Goal: Task Accomplishment & Management: Complete application form

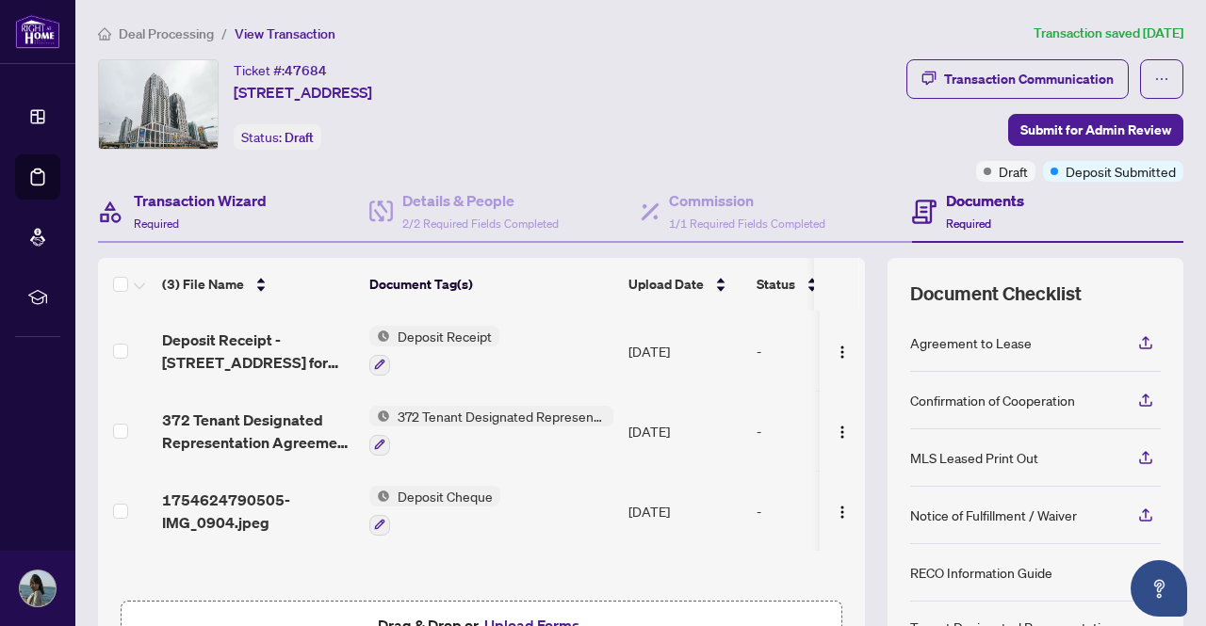
scroll to position [181, 0]
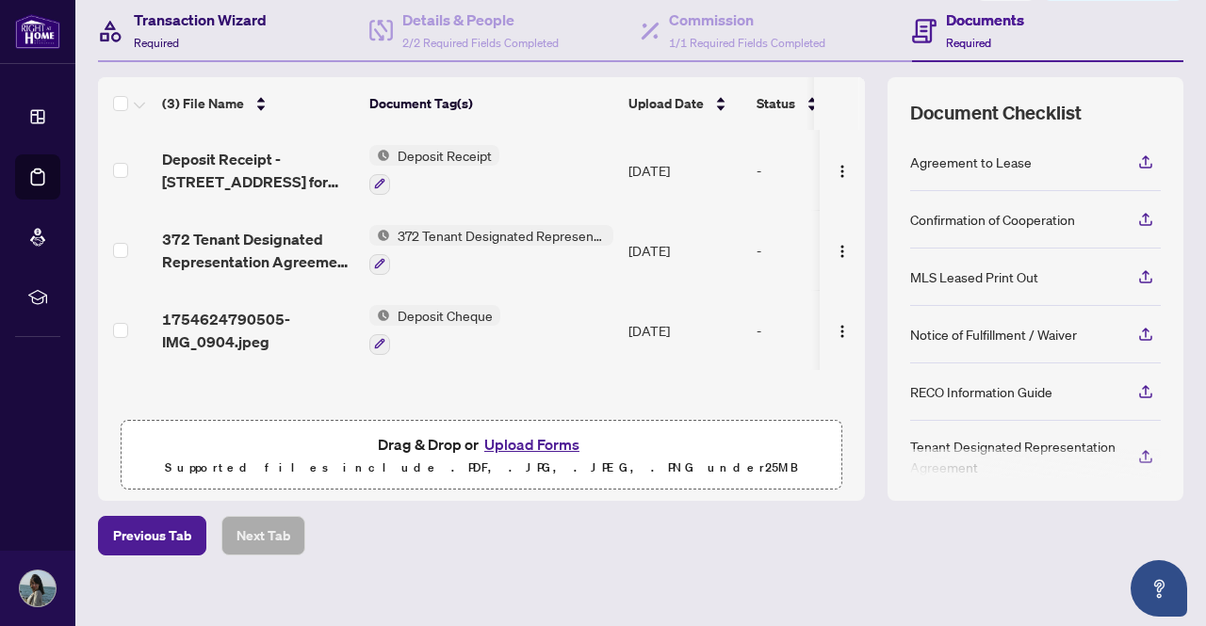
click at [166, 16] on h4 "Transaction Wizard" at bounding box center [200, 19] width 133 height 23
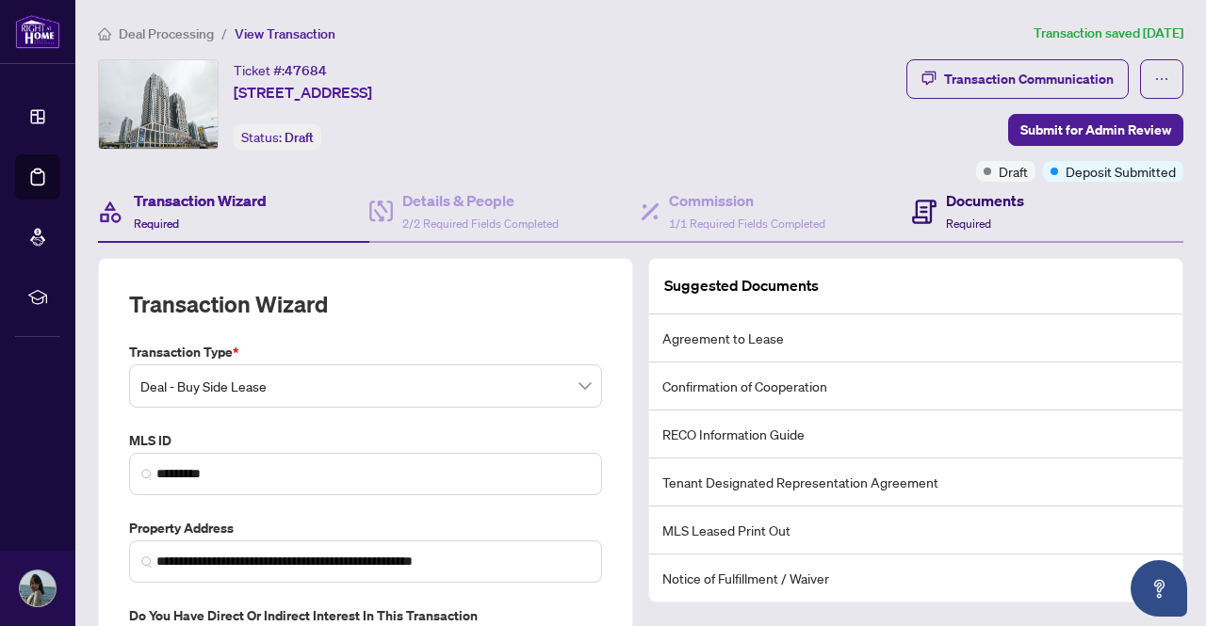
click at [919, 200] on icon at bounding box center [924, 212] width 24 height 24
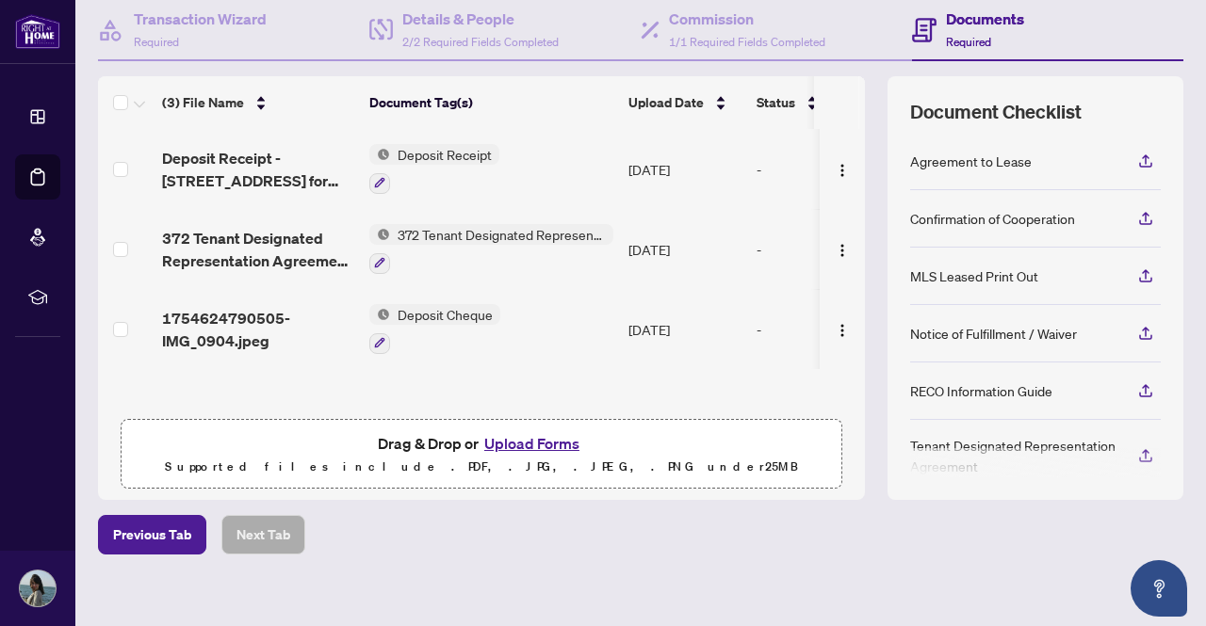
click at [530, 442] on button "Upload Forms" at bounding box center [531, 443] width 106 height 24
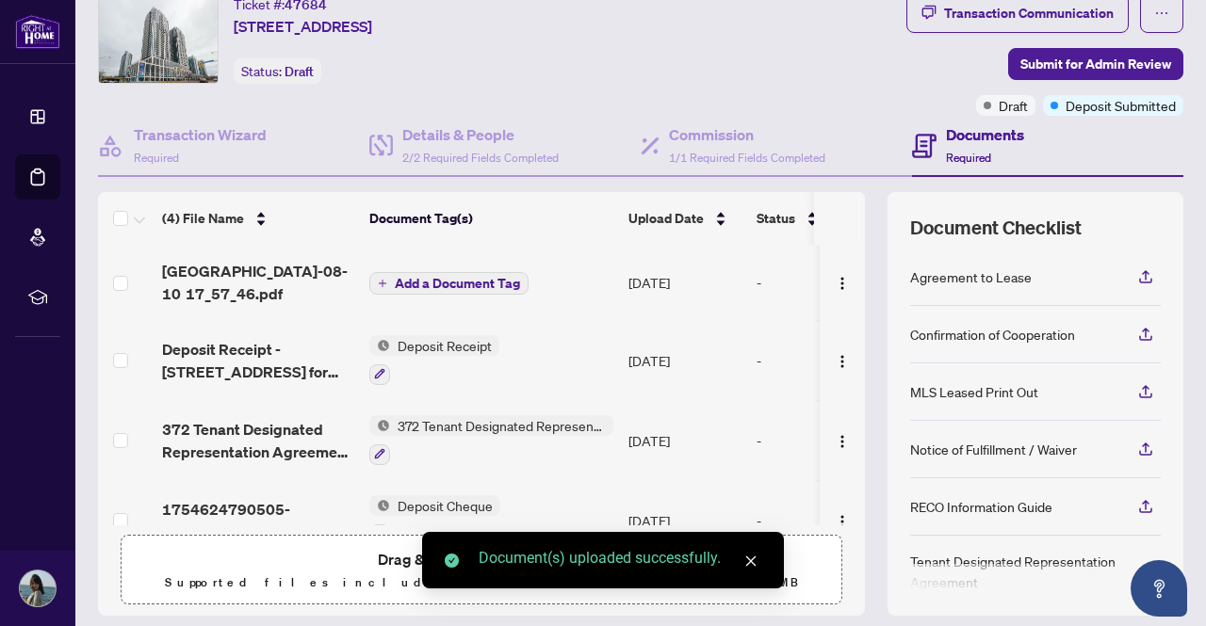
click at [418, 272] on button "Add a Document Tag" at bounding box center [448, 283] width 159 height 23
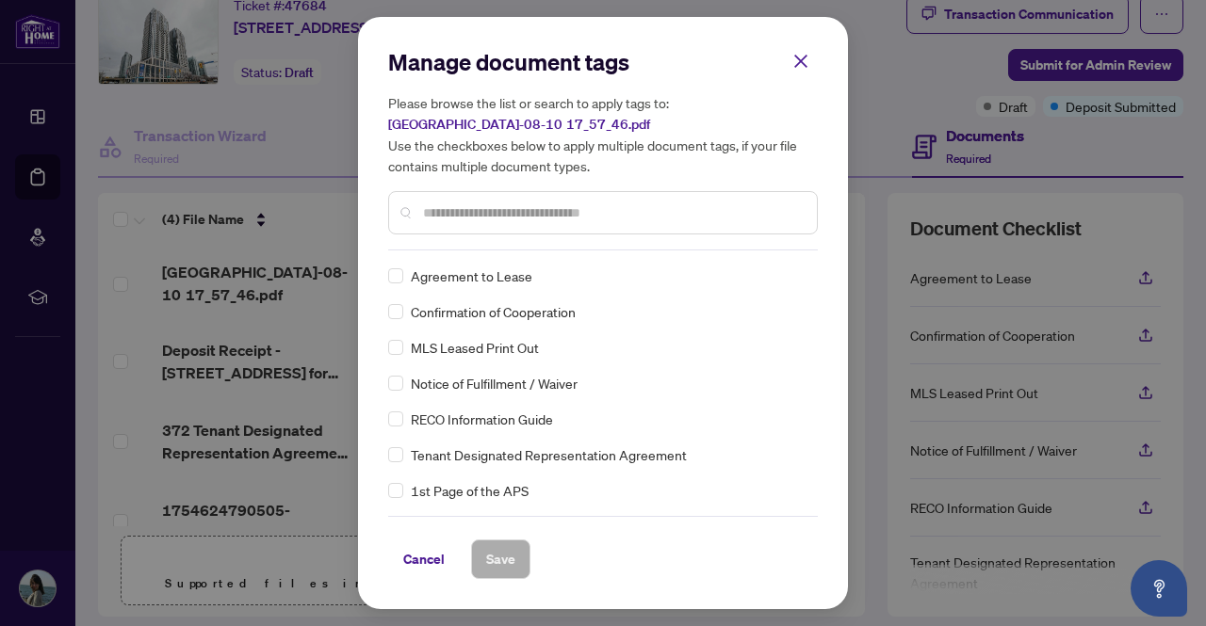
click at [465, 214] on input "text" at bounding box center [612, 213] width 379 height 21
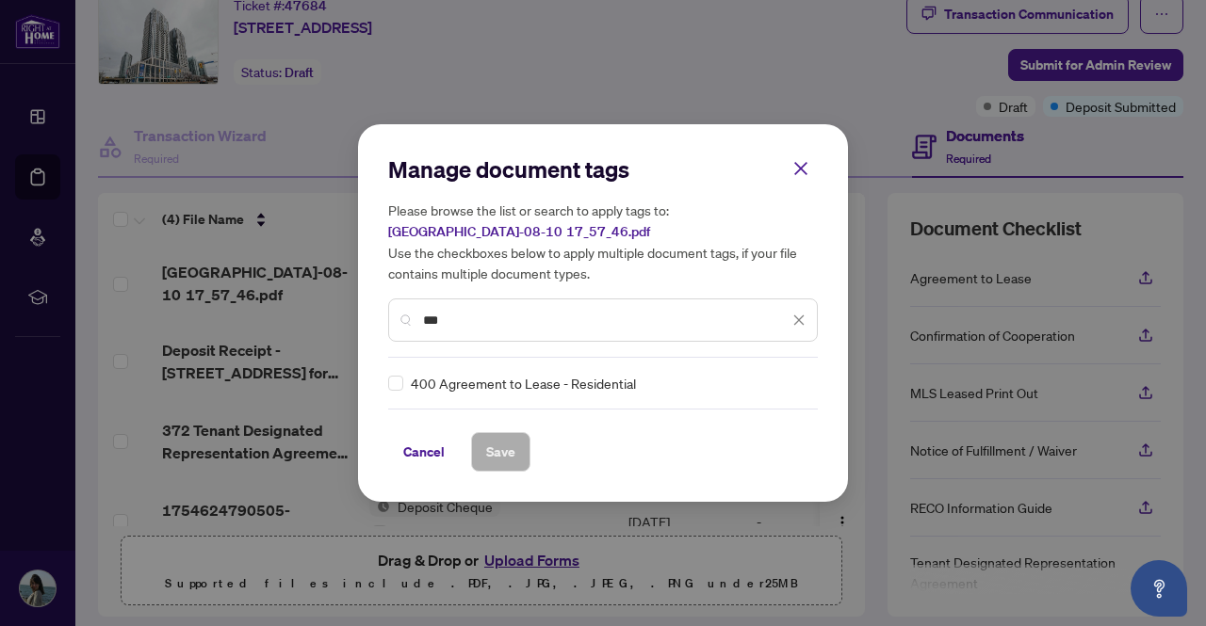
type input "***"
click at [509, 447] on span "Save" at bounding box center [500, 452] width 29 height 30
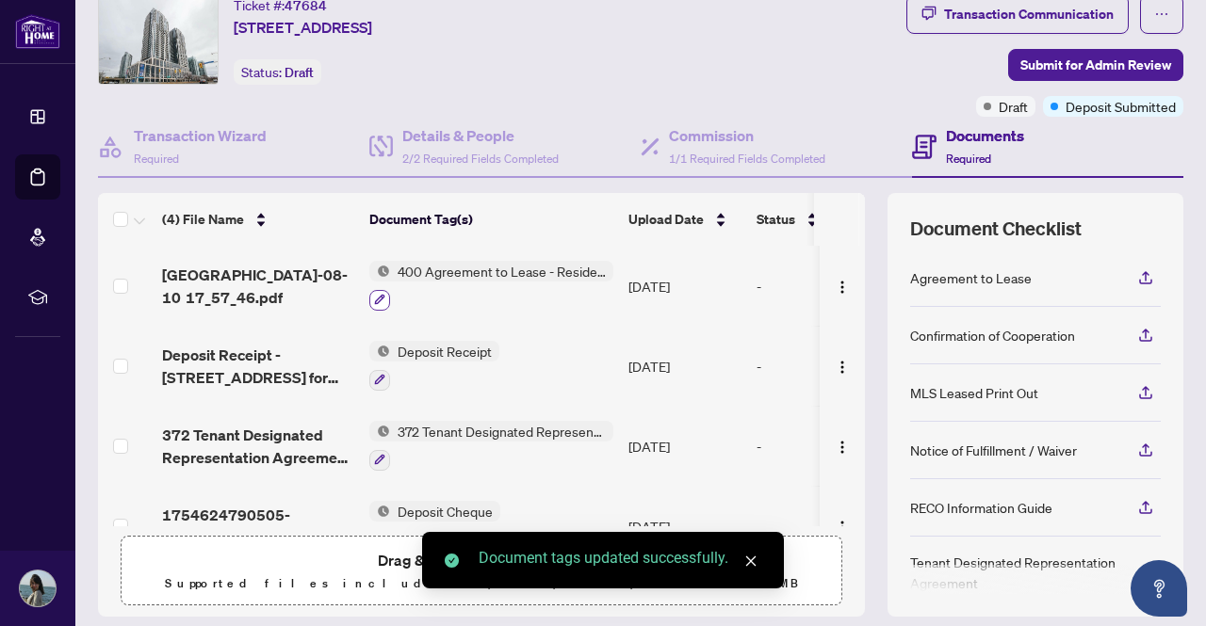
click at [381, 296] on icon "button" at bounding box center [379, 299] width 11 height 11
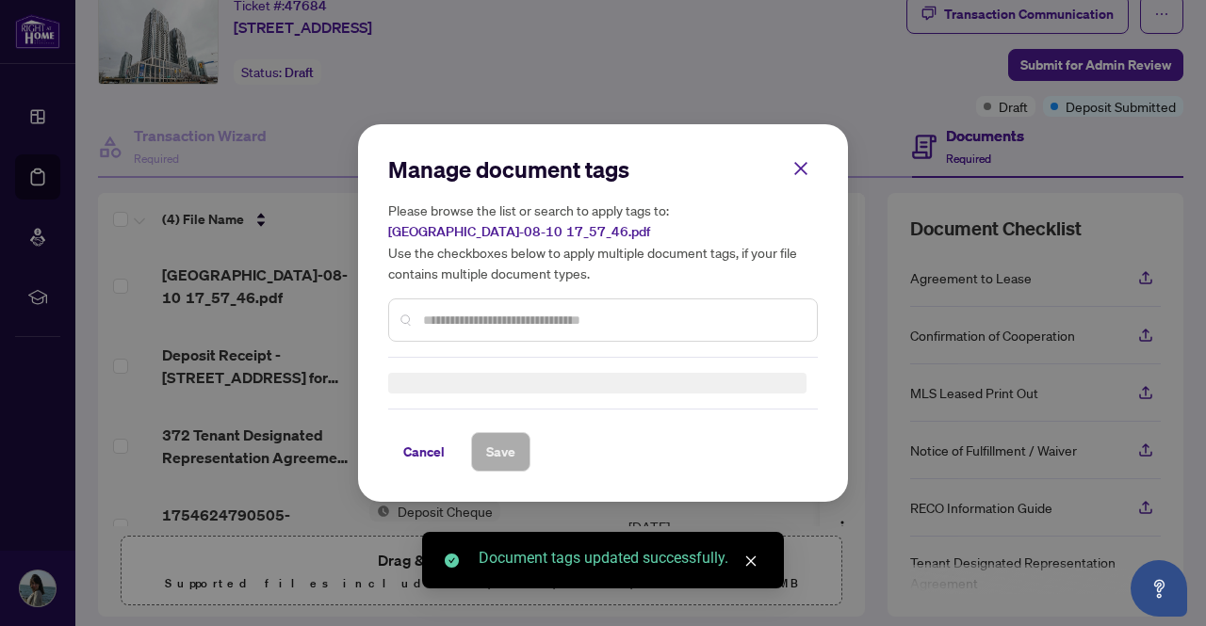
click at [458, 373] on div at bounding box center [603, 383] width 430 height 21
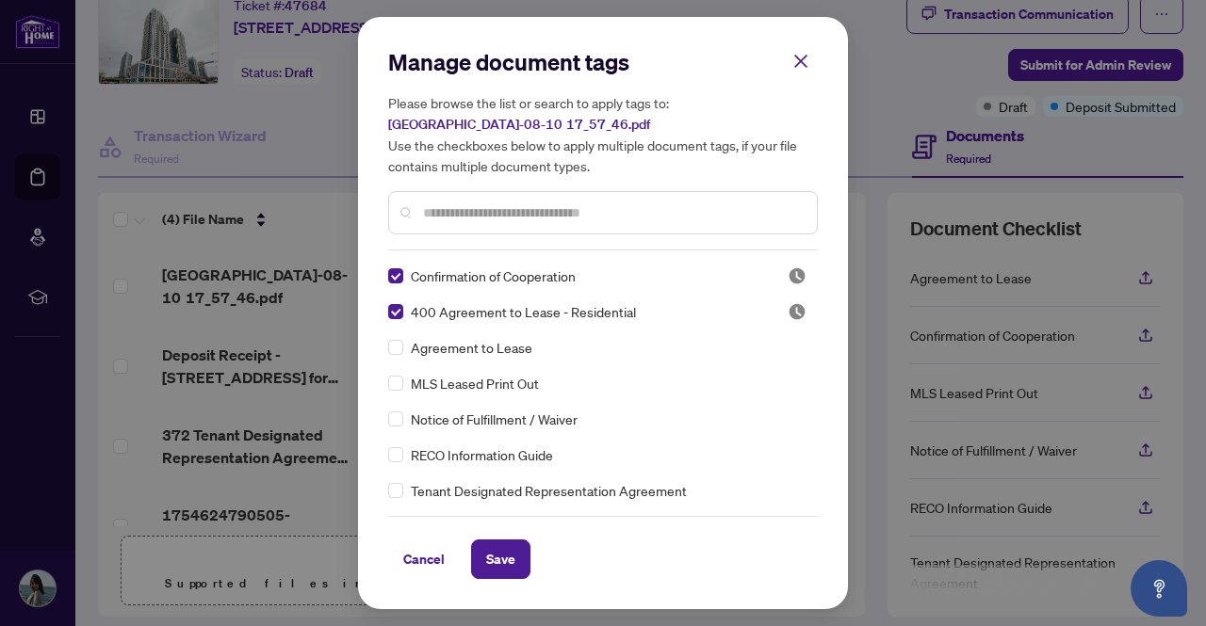
scroll to position [0, 0]
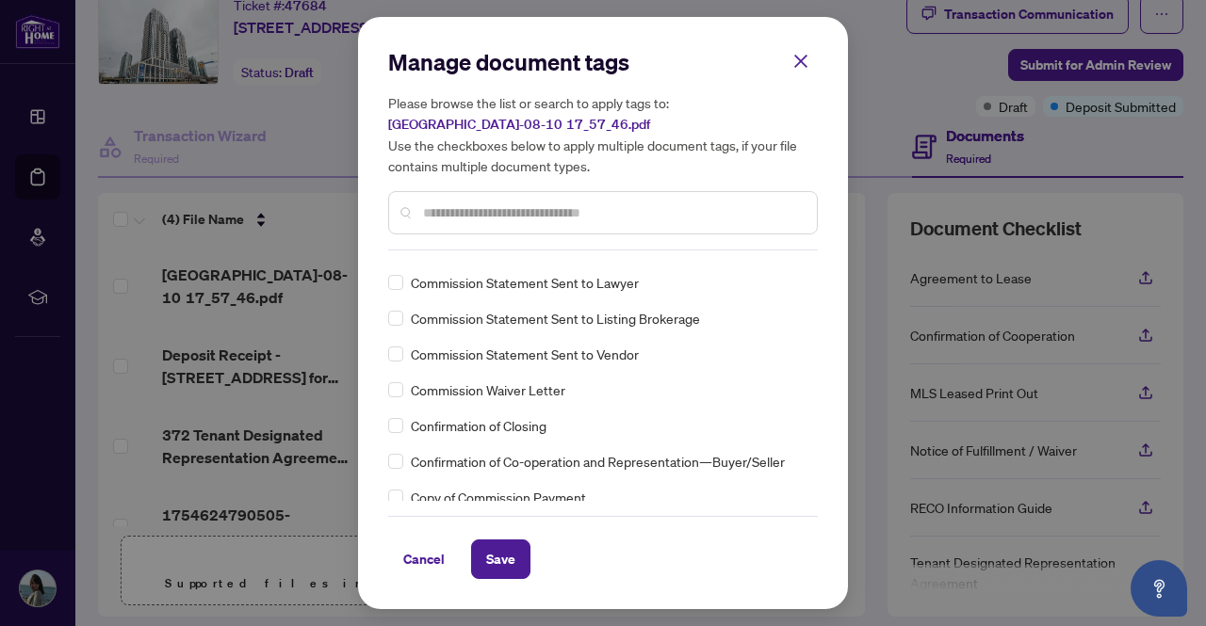
click at [486, 214] on input "text" at bounding box center [612, 213] width 379 height 21
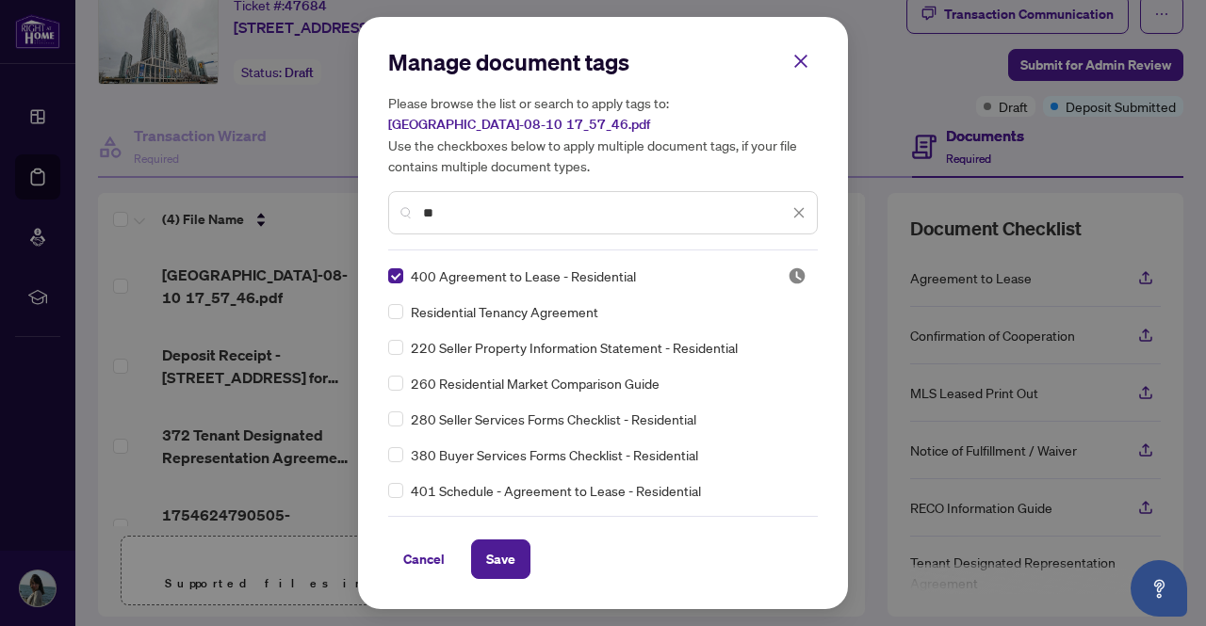
type input "*"
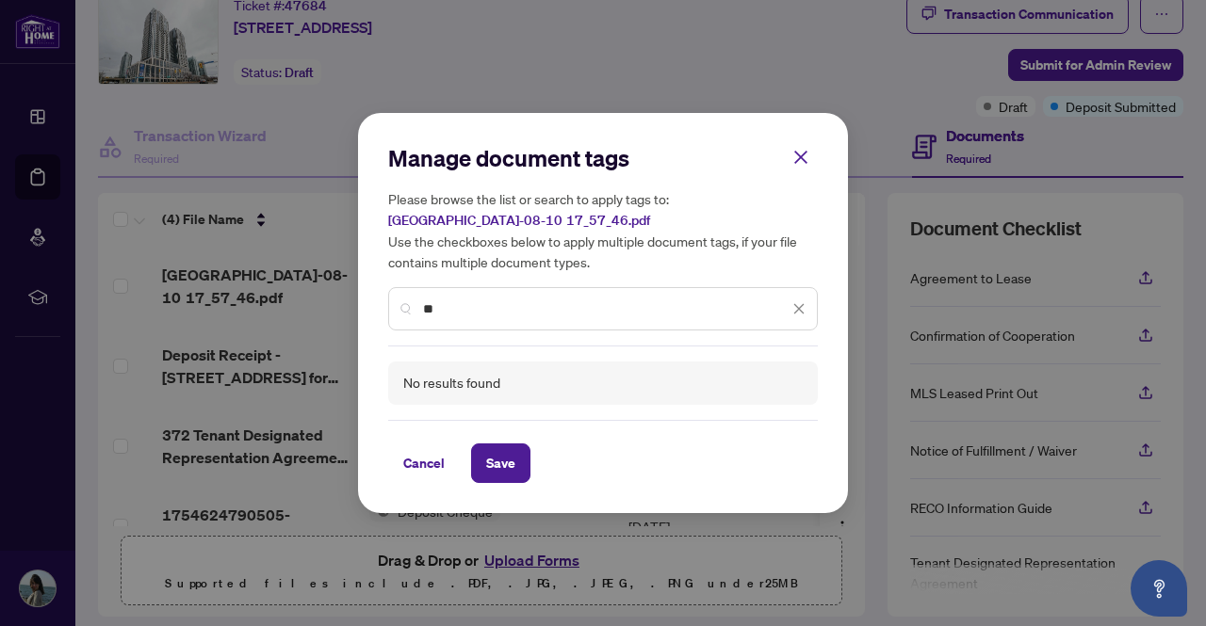
type input "*"
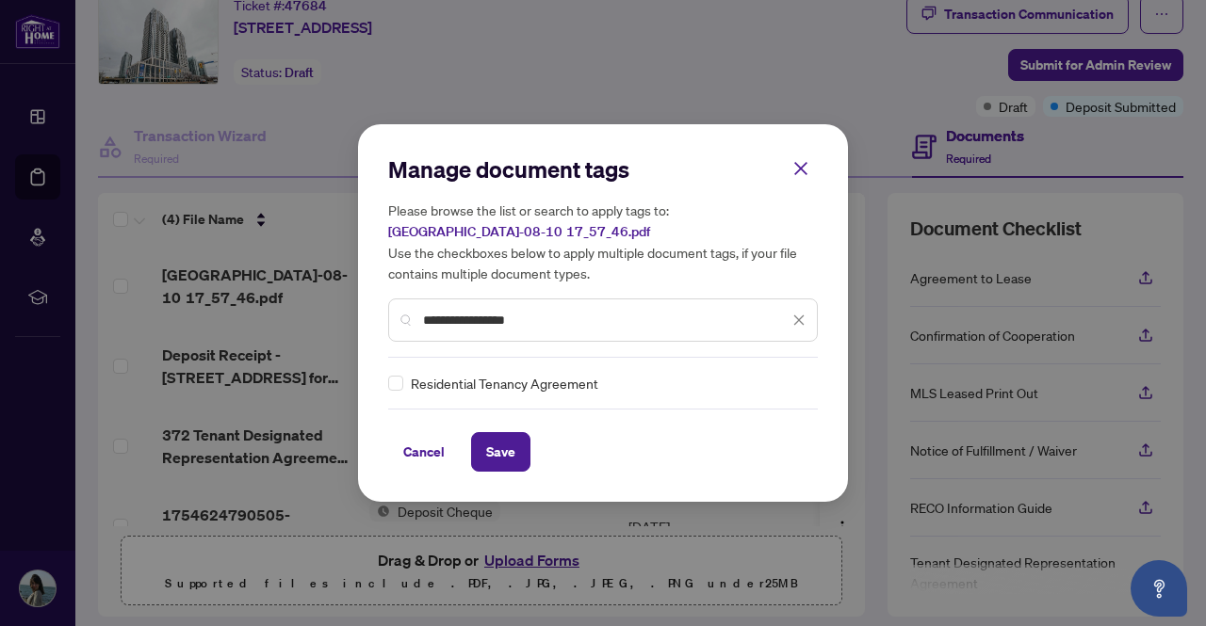
type input "**********"
click at [499, 448] on span "Save" at bounding box center [500, 452] width 29 height 30
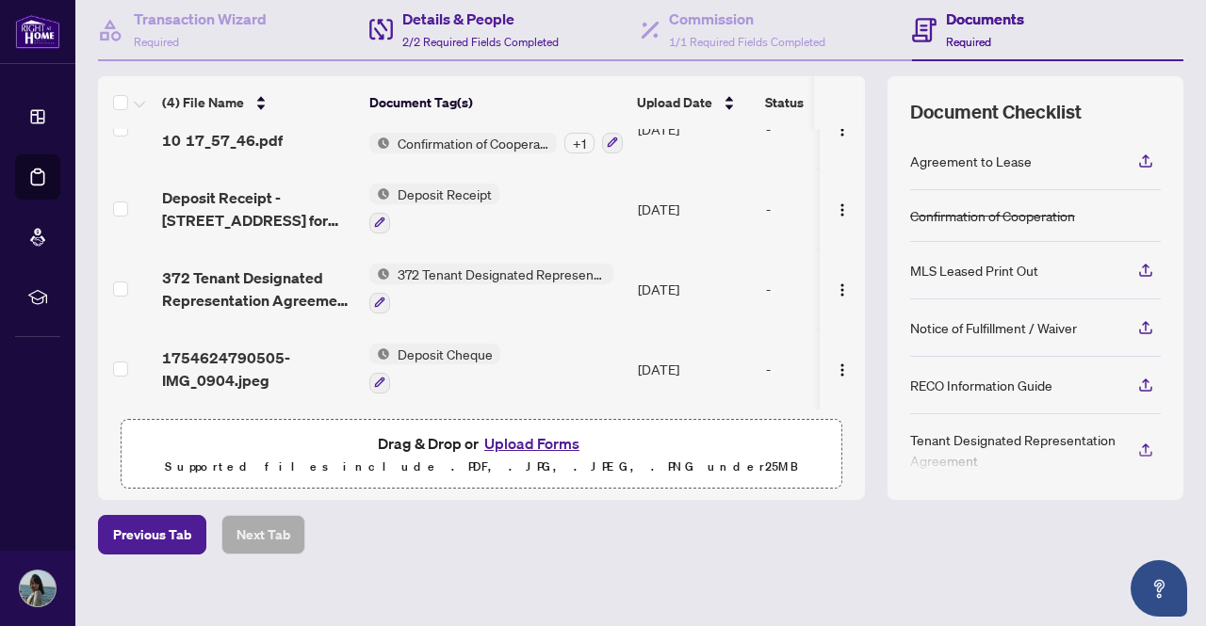
scroll to position [183, 0]
click at [526, 449] on button "Upload Forms" at bounding box center [531, 442] width 106 height 24
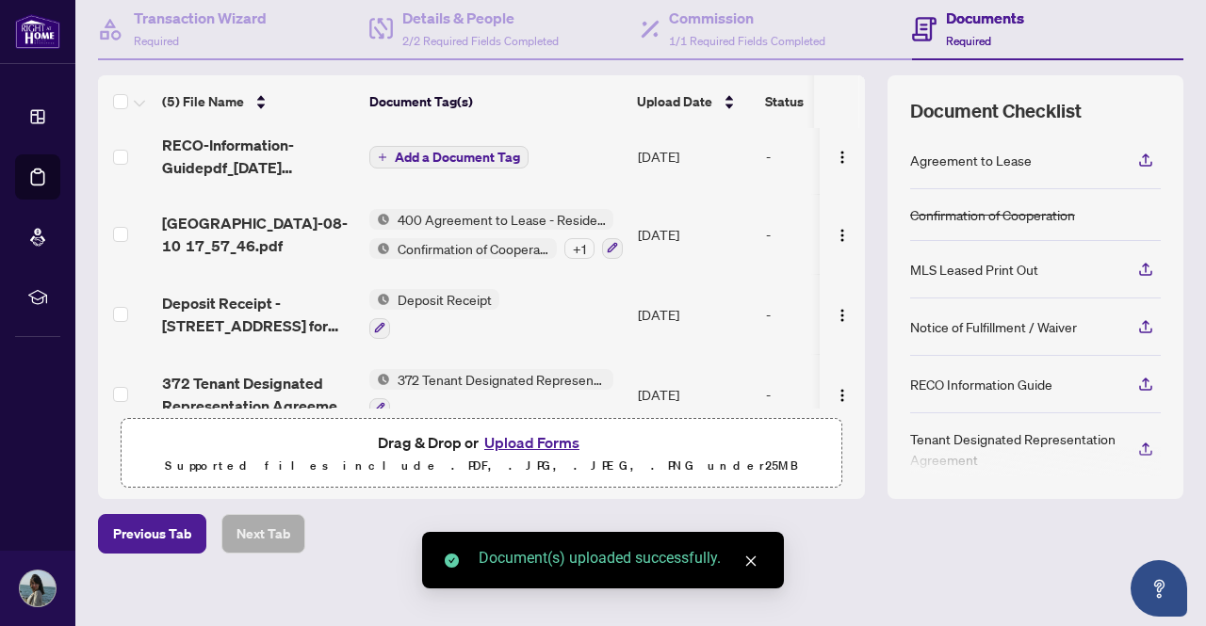
scroll to position [0, 0]
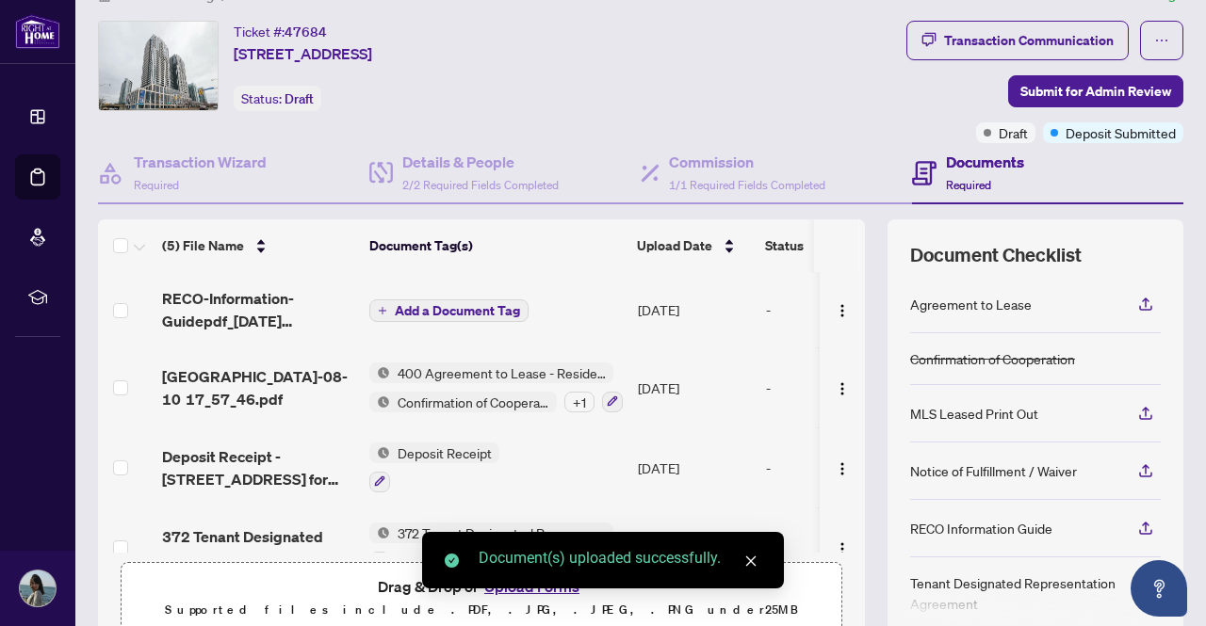
click at [431, 296] on td "Add a Document Tag" at bounding box center [496, 309] width 268 height 75
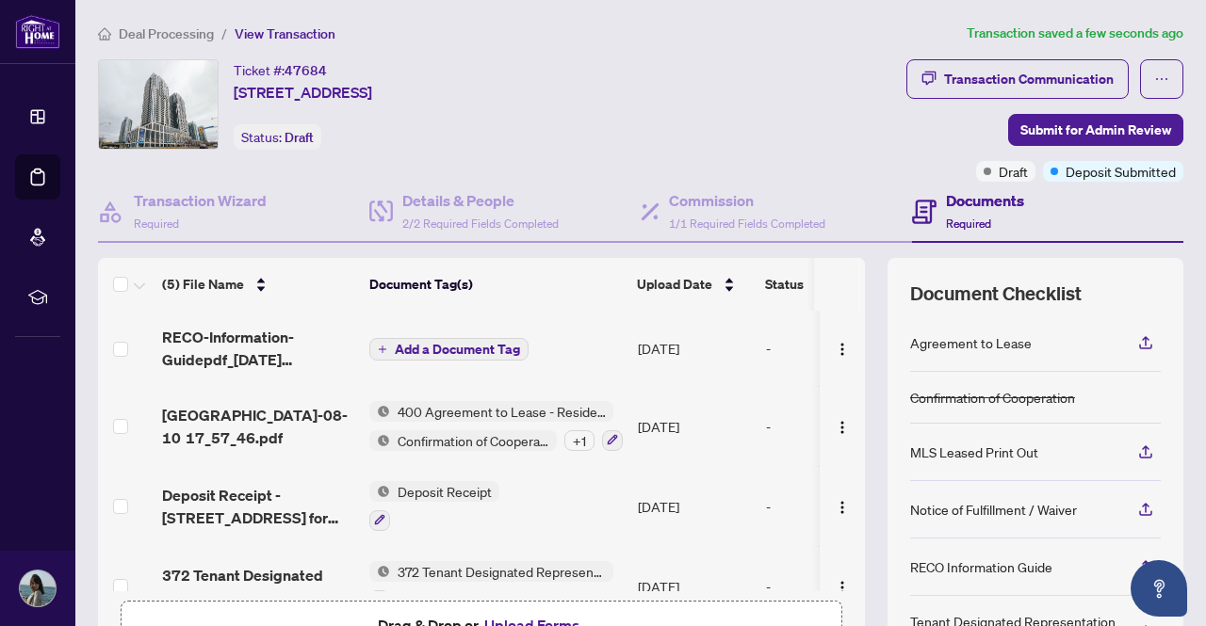
click at [463, 348] on span "Add a Document Tag" at bounding box center [457, 349] width 125 height 13
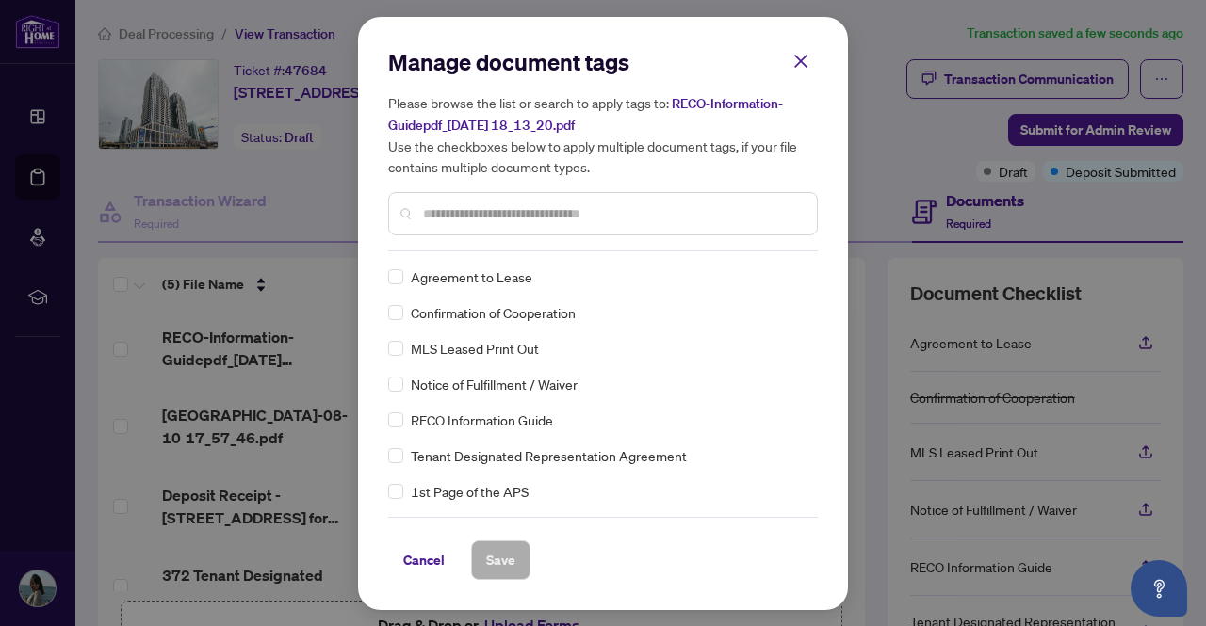
click at [470, 244] on div "Manage document tags Please browse the list or search to apply tags to: RECO-In…" at bounding box center [603, 149] width 430 height 204
click at [494, 563] on span "Save" at bounding box center [500, 560] width 29 height 30
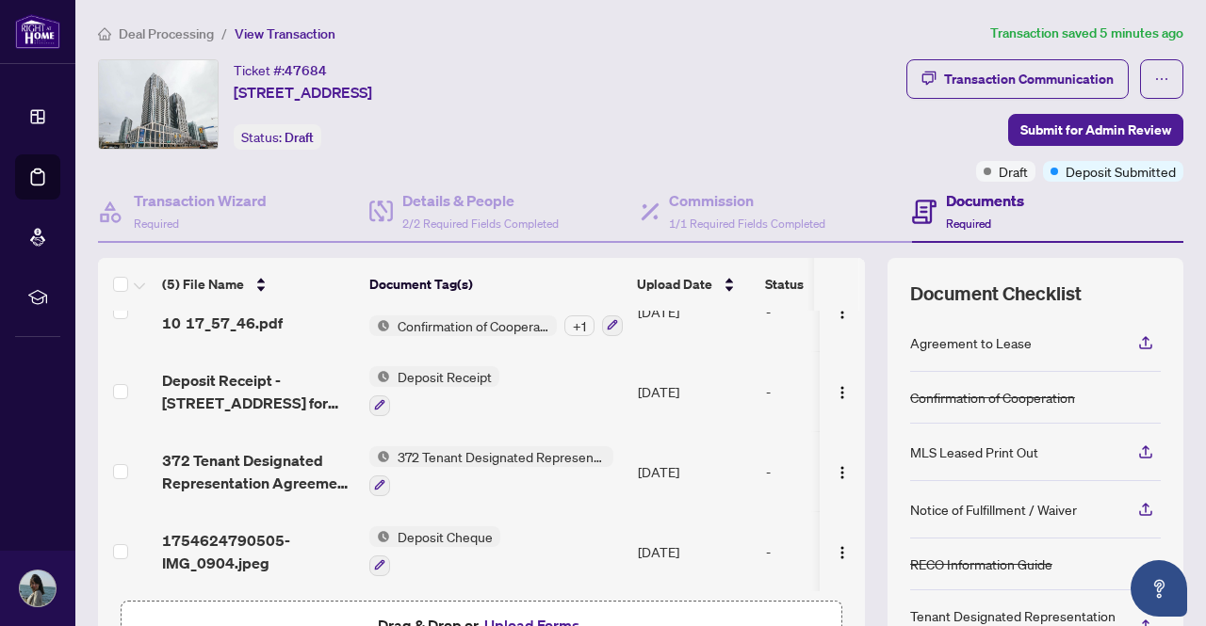
scroll to position [122, 0]
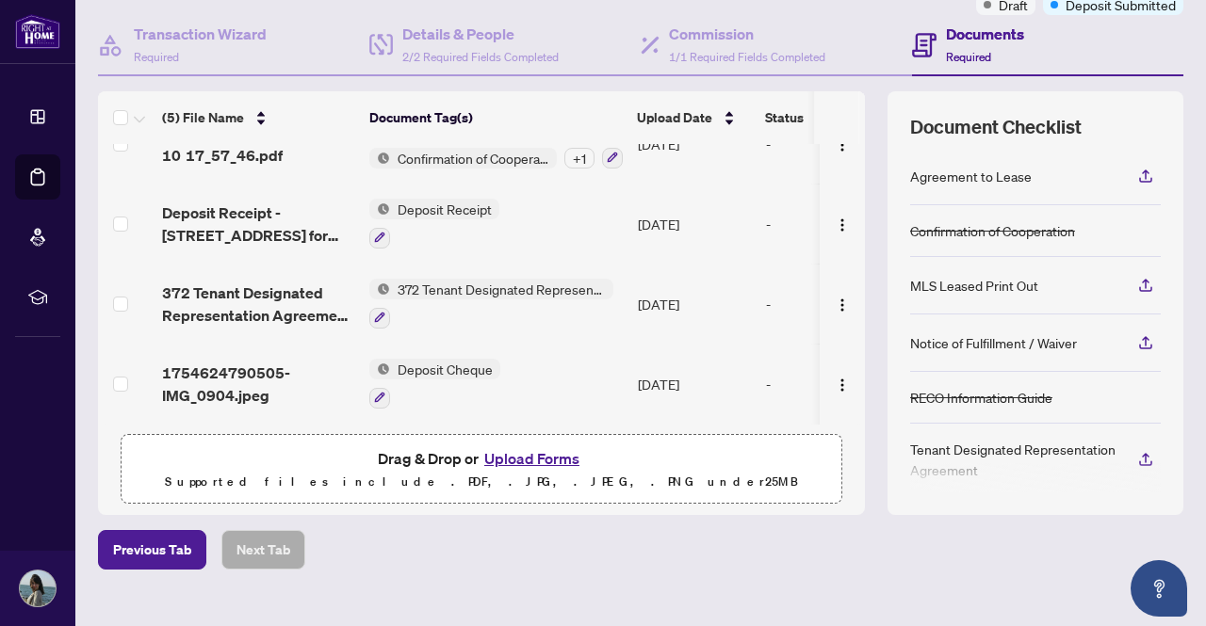
click at [524, 457] on button "Upload Forms" at bounding box center [531, 458] width 106 height 24
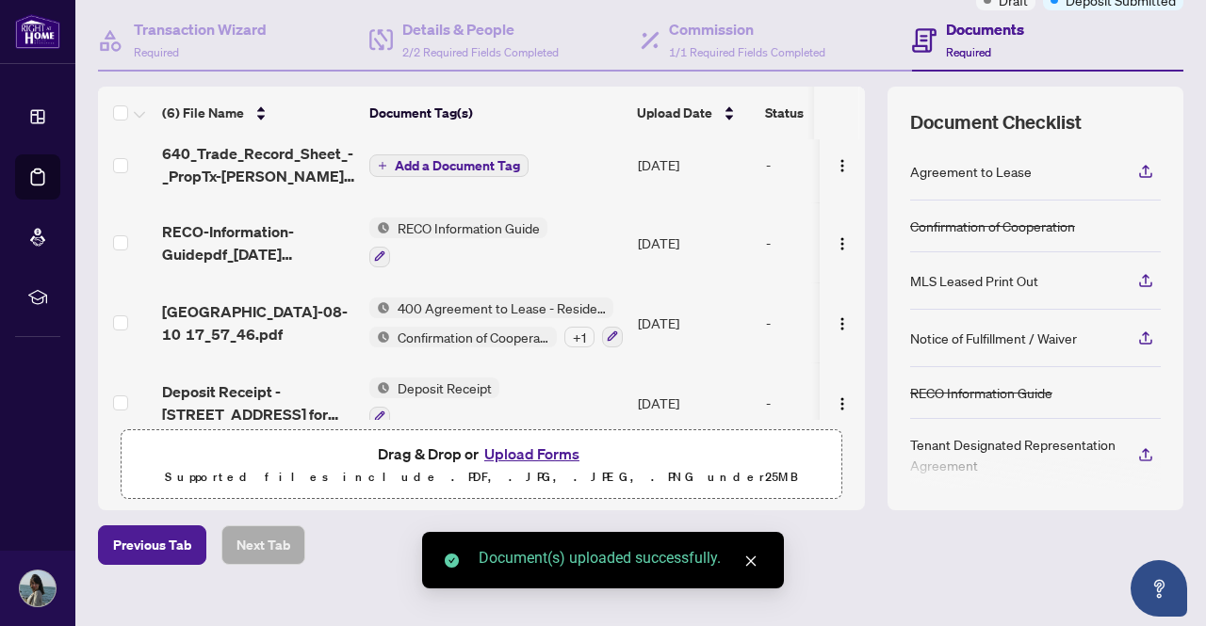
scroll to position [0, 0]
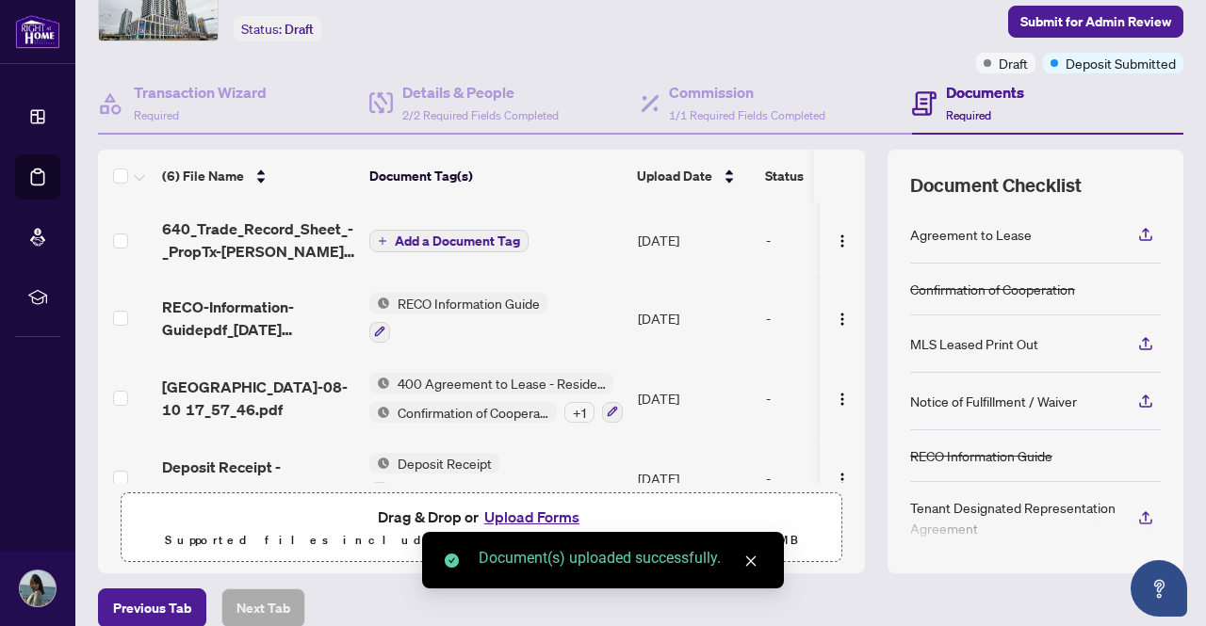
click at [411, 238] on span "Add a Document Tag" at bounding box center [457, 241] width 125 height 13
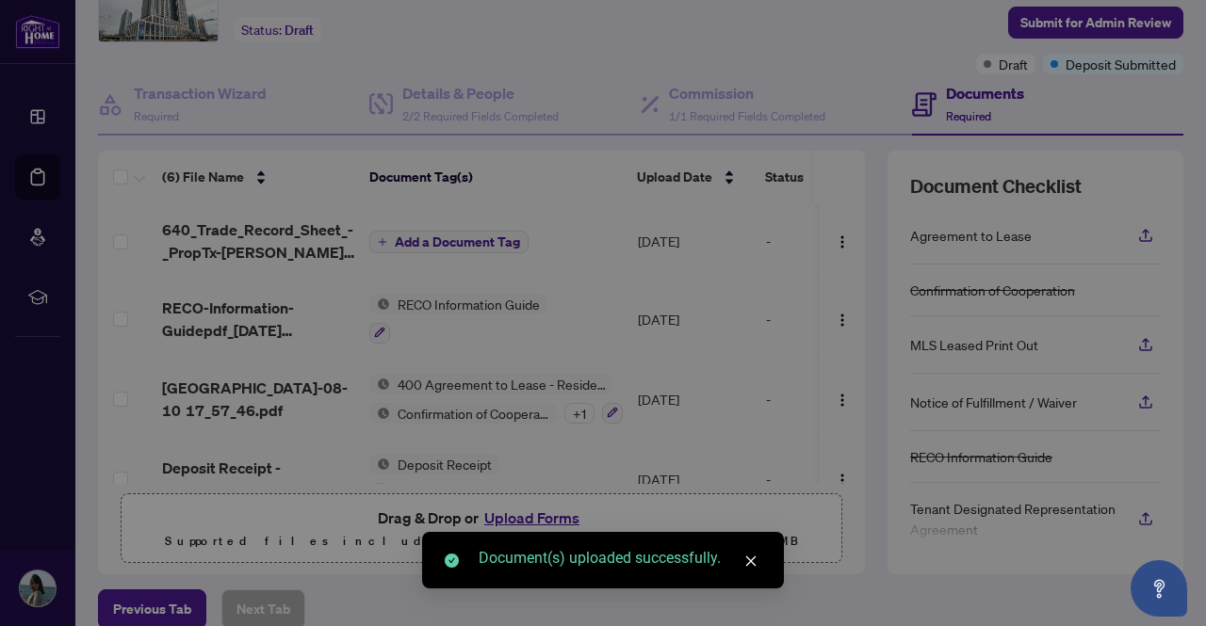
scroll to position [107, 0]
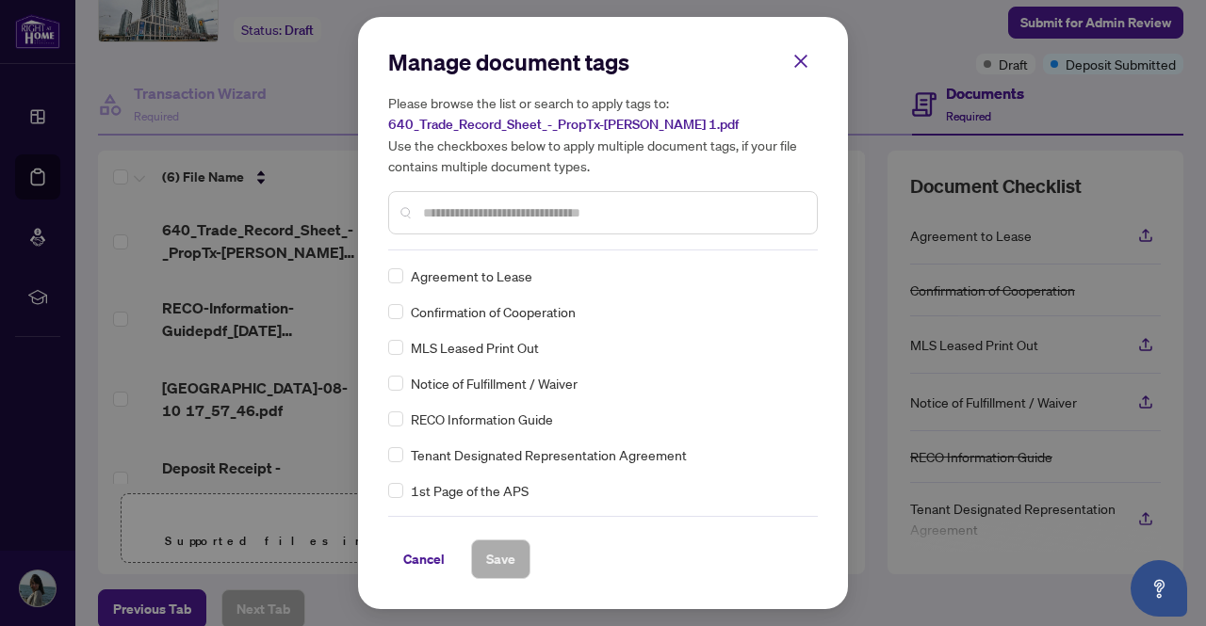
click at [462, 214] on input "text" at bounding box center [612, 213] width 379 height 21
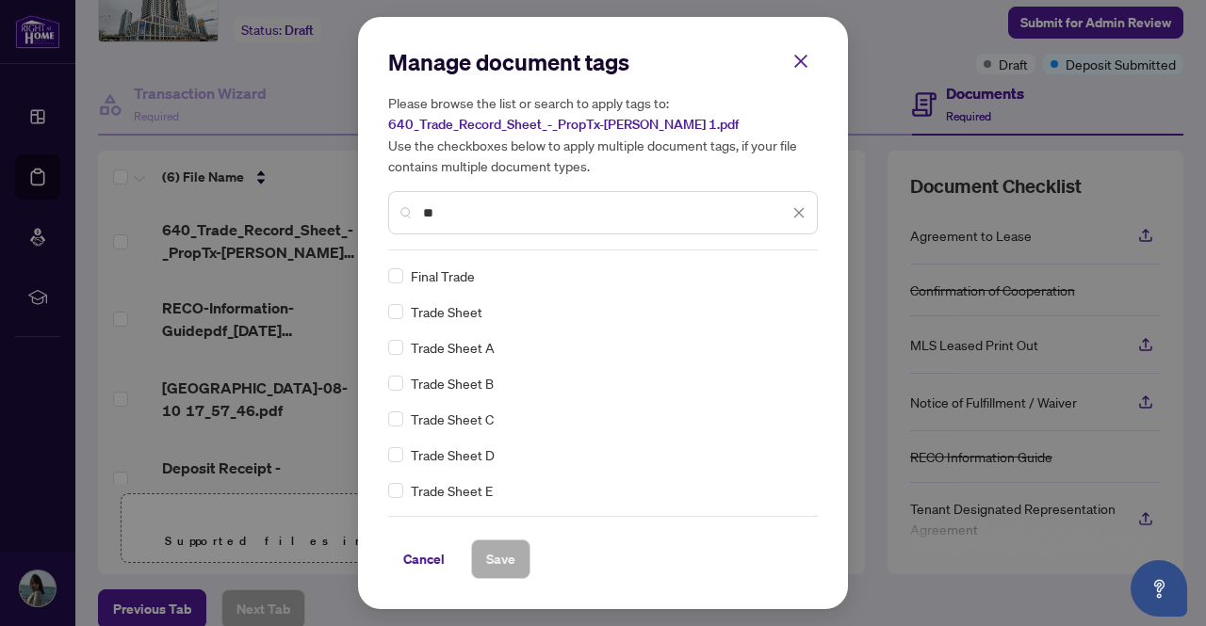
type input "*"
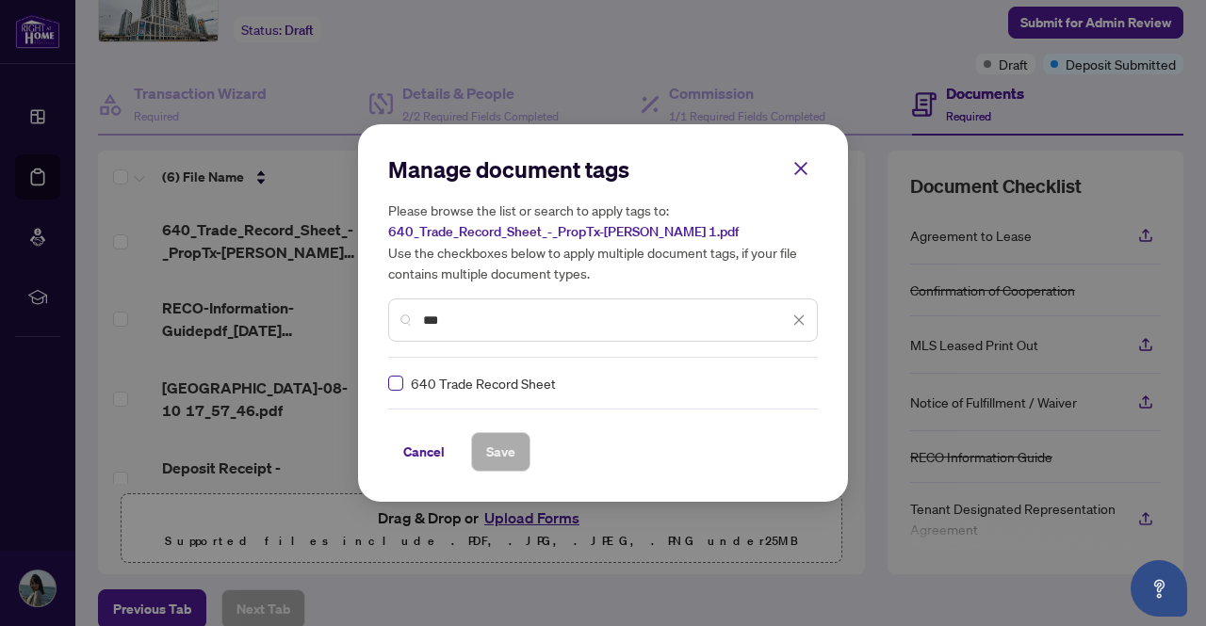
type input "***"
click at [488, 455] on span "Save" at bounding box center [500, 452] width 29 height 30
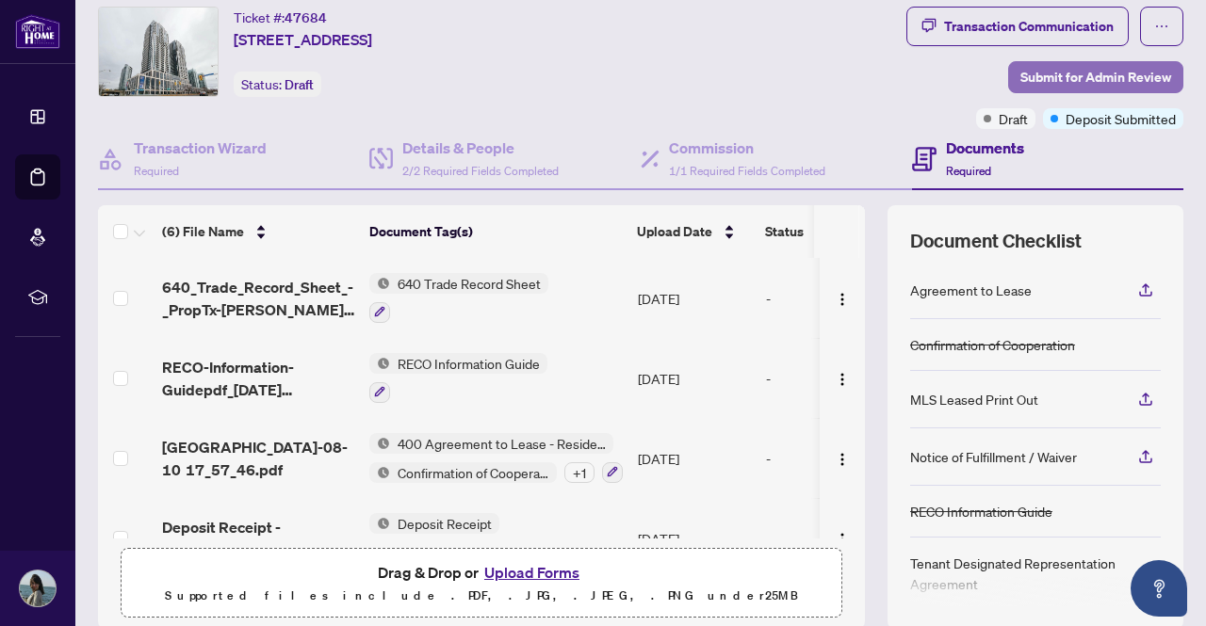
scroll to position [52, 0]
click at [1065, 69] on span "Submit for Admin Review" at bounding box center [1095, 78] width 151 height 30
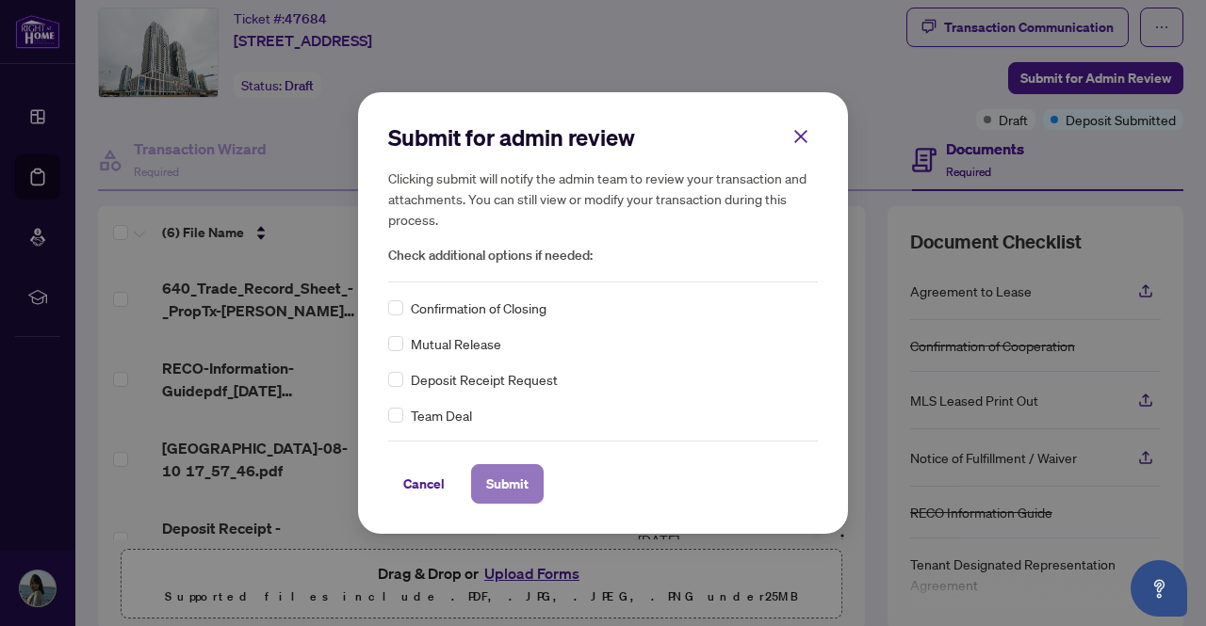
click at [531, 490] on button "Submit" at bounding box center [507, 484] width 73 height 40
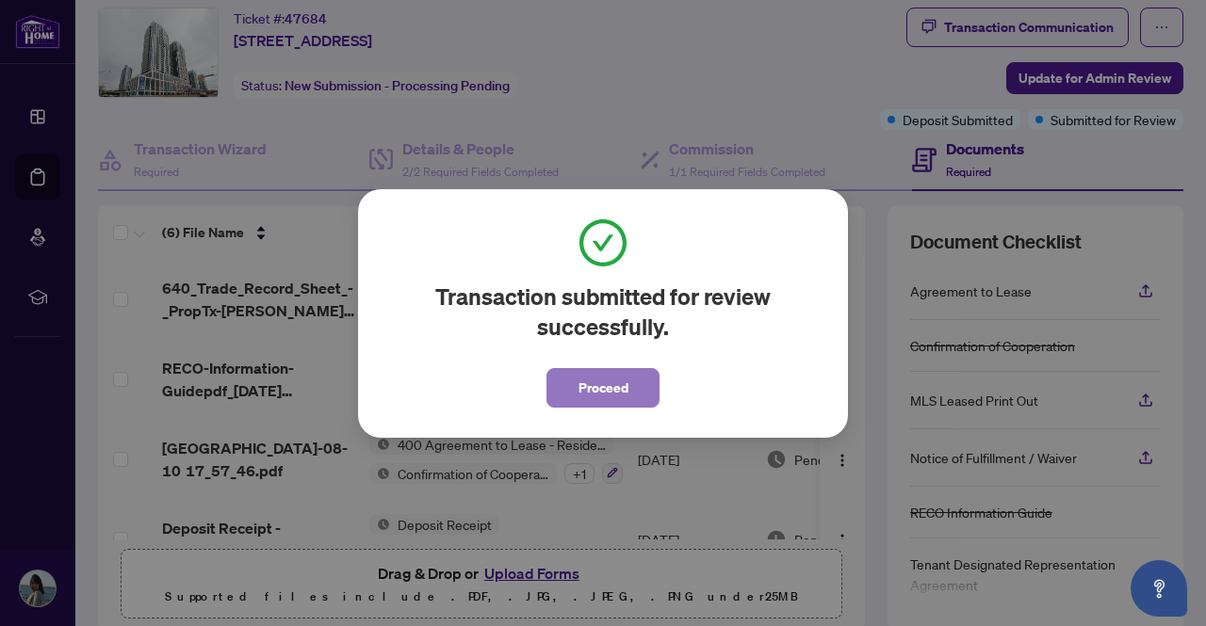
click at [588, 388] on span "Proceed" at bounding box center [603, 388] width 50 height 30
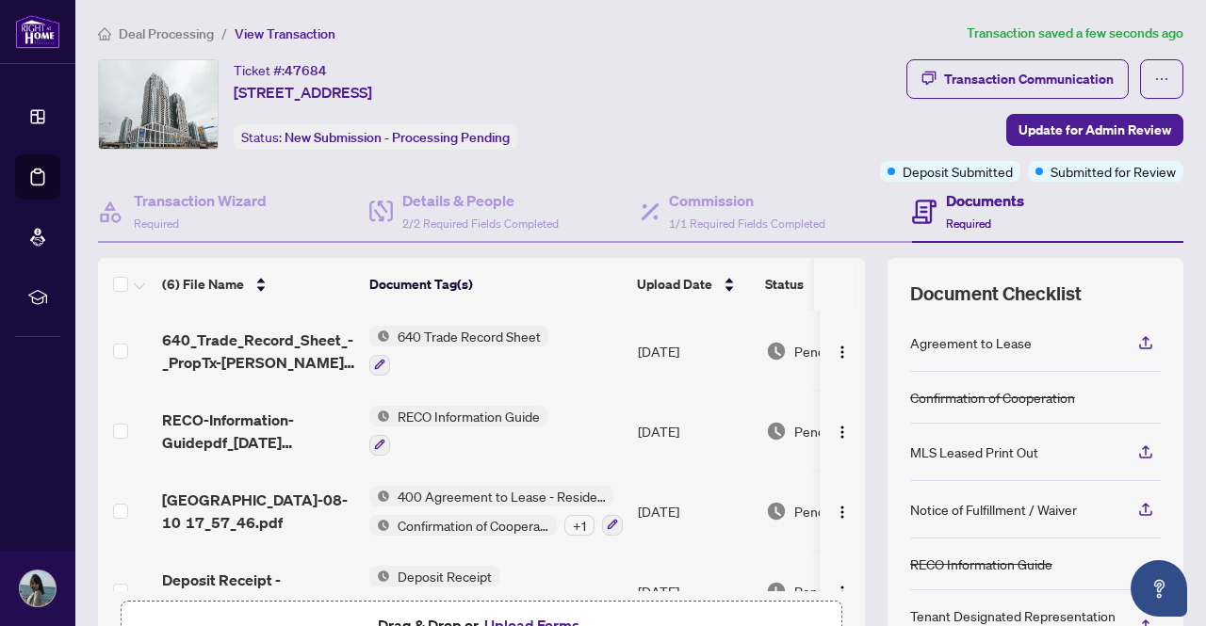
scroll to position [0, 0]
click at [132, 32] on span "Deal Processing" at bounding box center [166, 33] width 95 height 17
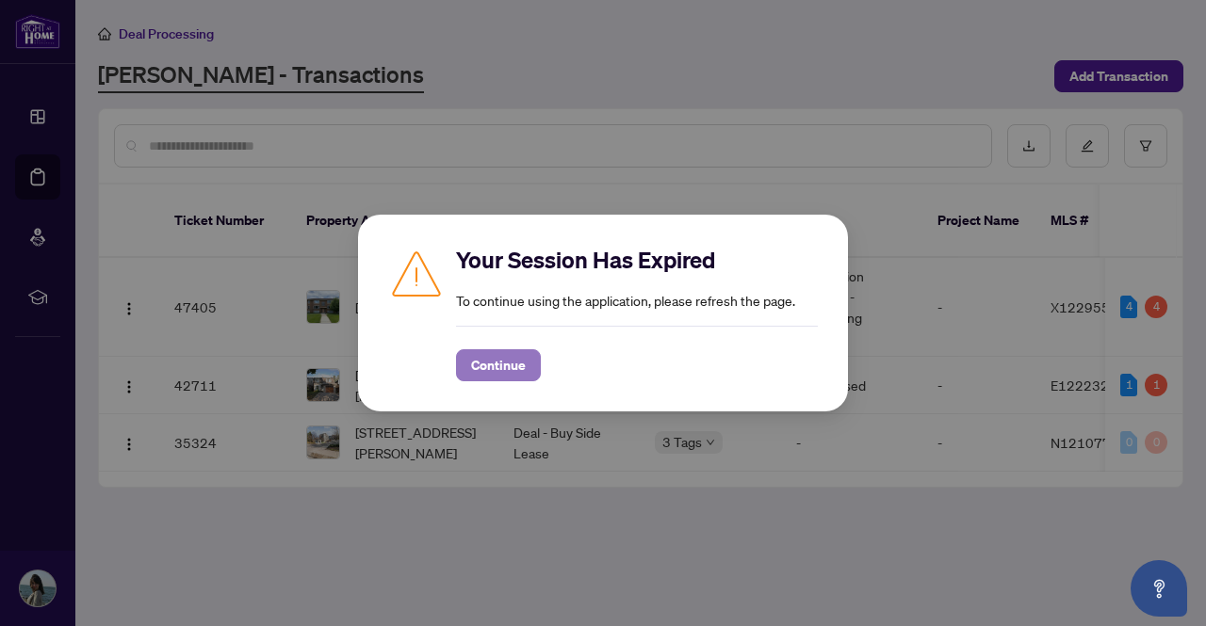
click at [509, 372] on span "Continue" at bounding box center [498, 365] width 55 height 30
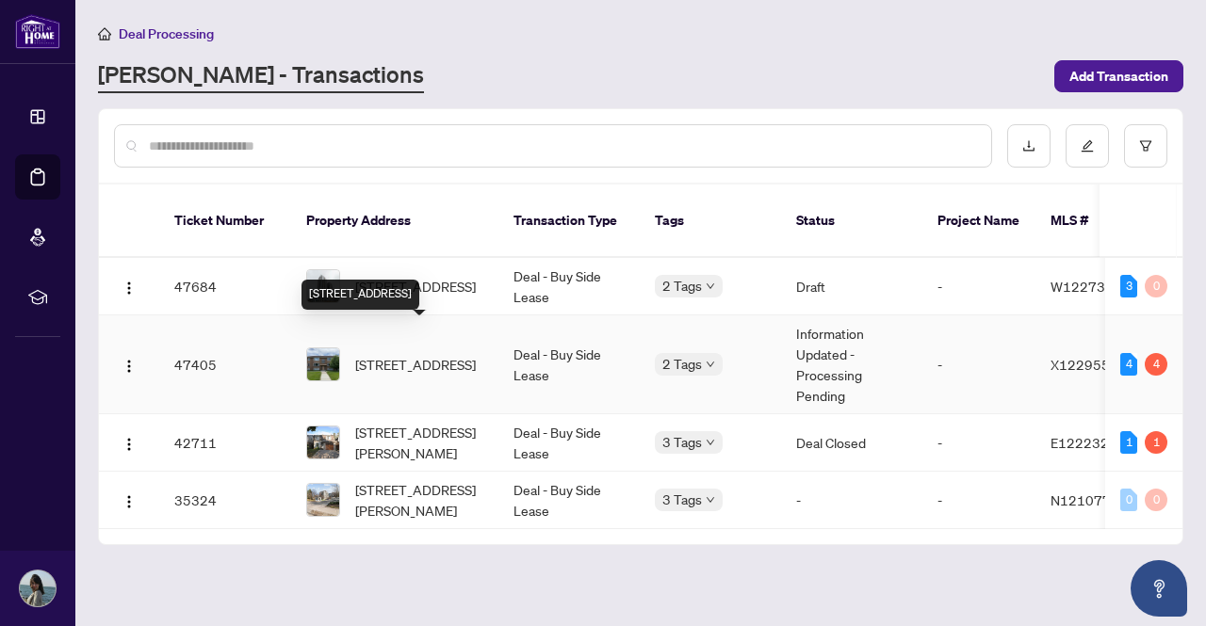
click at [435, 354] on span "5-9 Riverview Blvd, St. Catharines, Ontario L2T 3L5, Canada" at bounding box center [415, 364] width 121 height 21
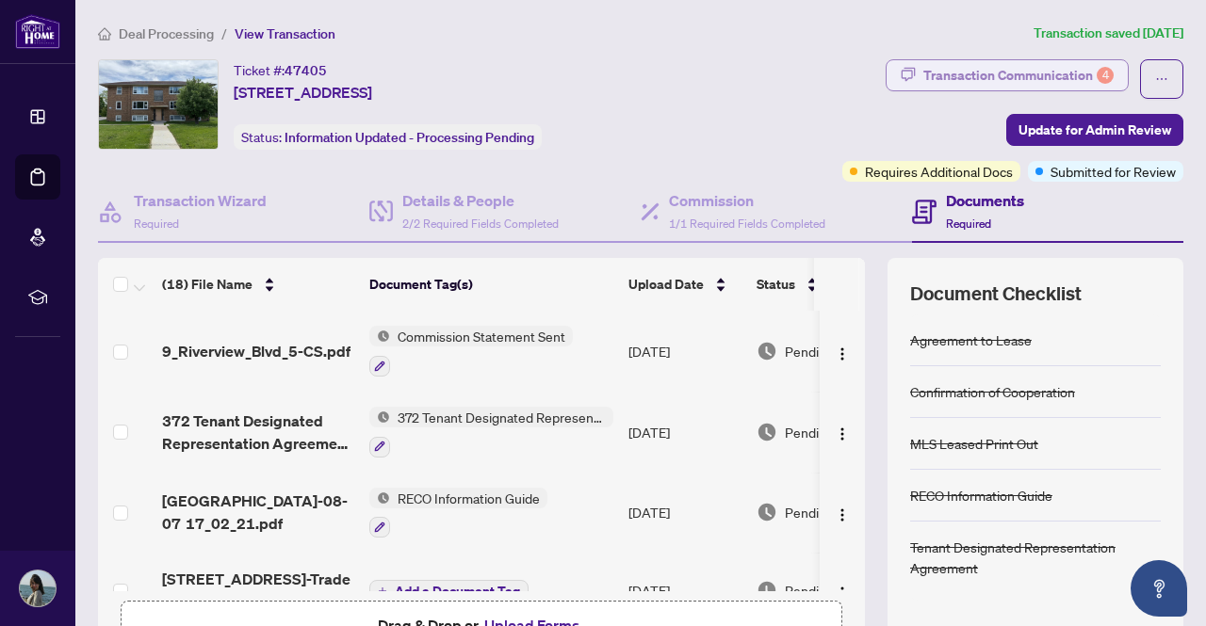
click at [984, 82] on div "Transaction Communication 4" at bounding box center [1018, 75] width 190 height 30
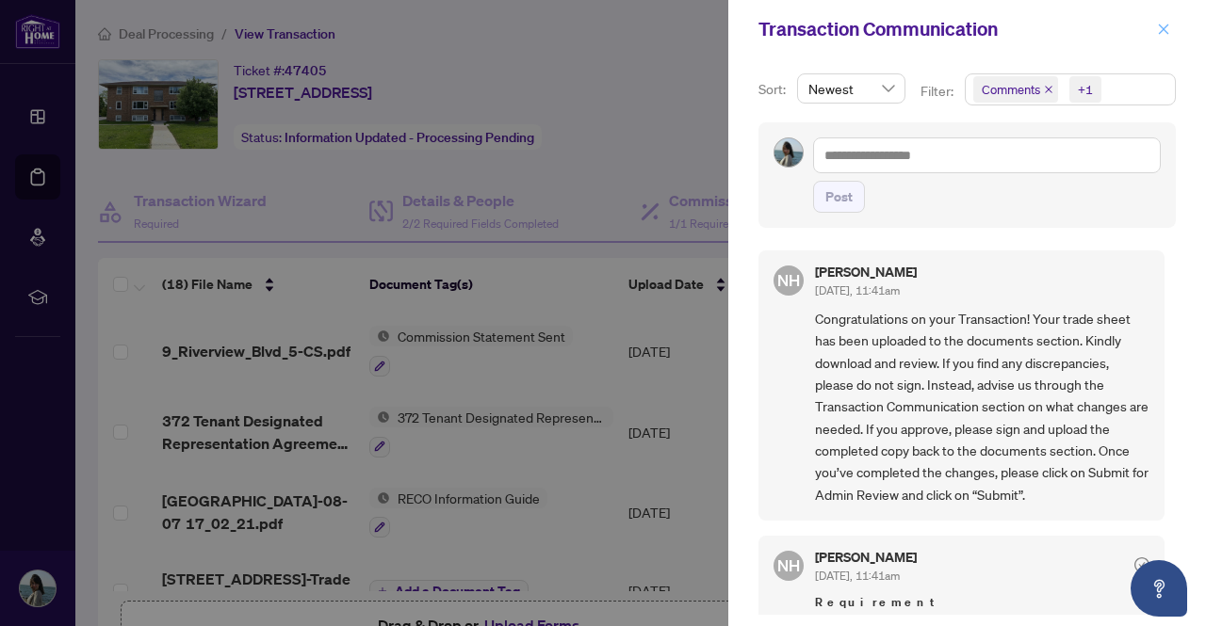
click at [1169, 24] on icon "close" at bounding box center [1163, 29] width 13 height 13
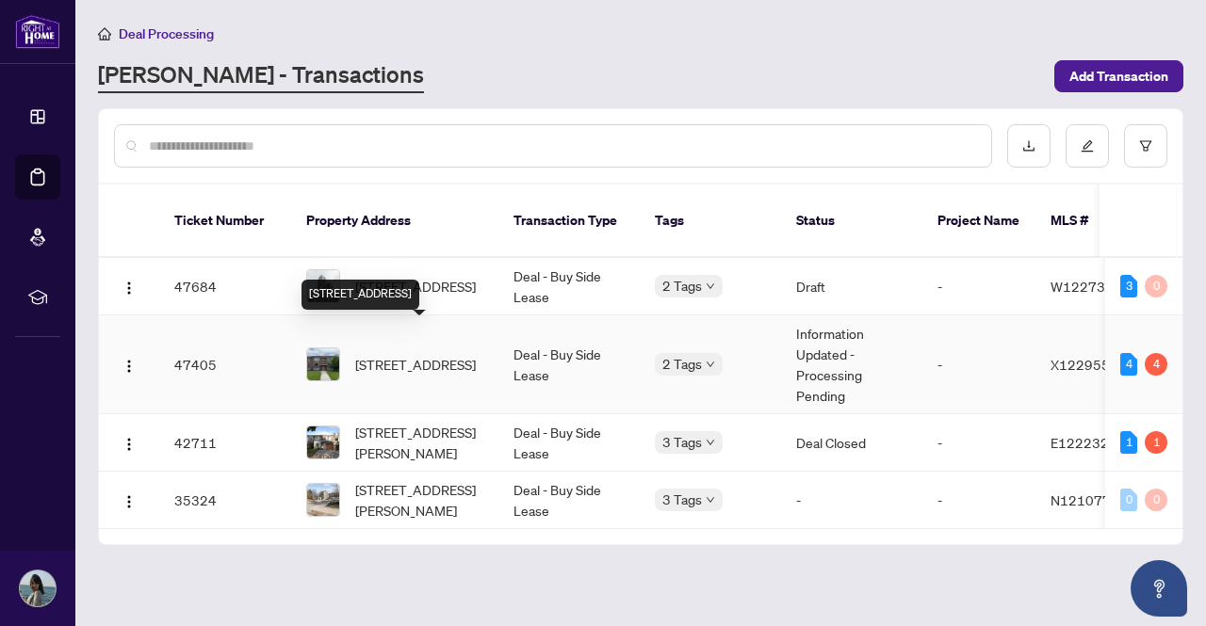
click at [446, 354] on span "5-9 Riverview Blvd, St. Catharines, Ontario L2T 3L5, Canada" at bounding box center [415, 364] width 121 height 21
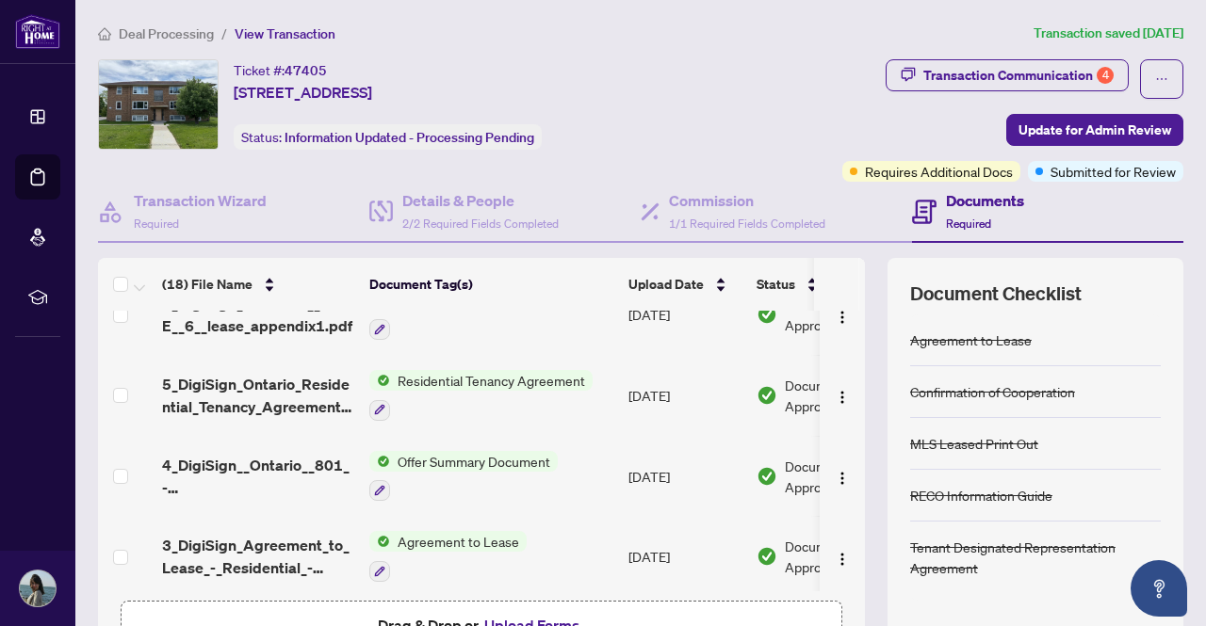
scroll to position [1161, 0]
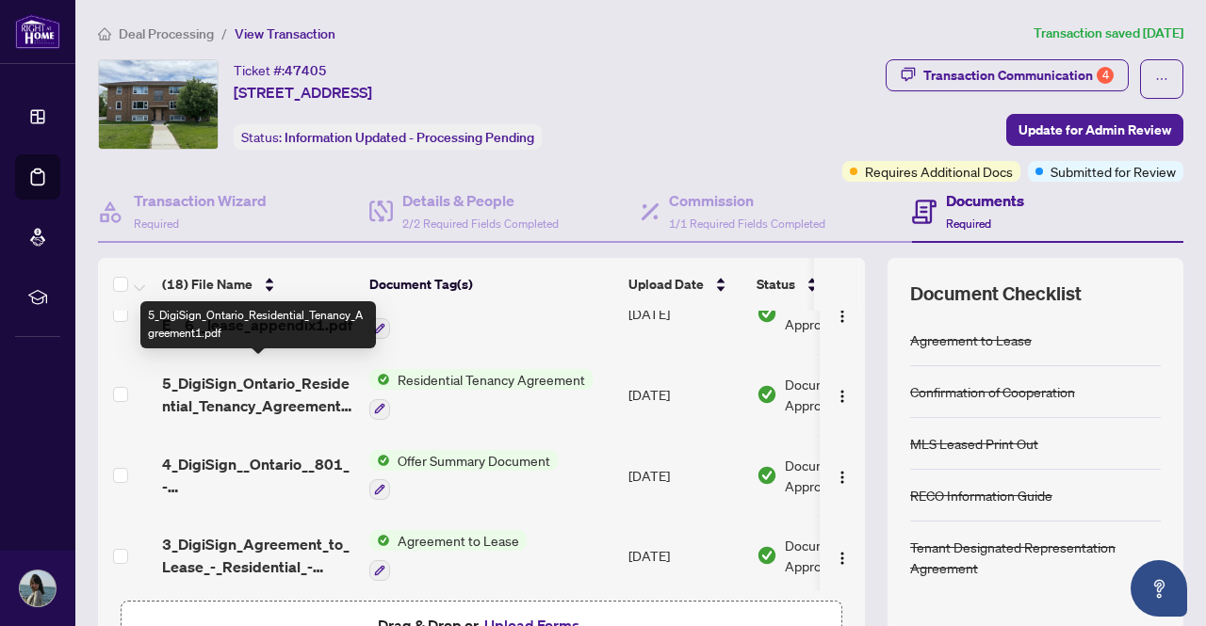
click at [299, 381] on span "5_DigiSign_Ontario_Residential_Tenancy_Agreement1.pdf" at bounding box center [258, 394] width 192 height 45
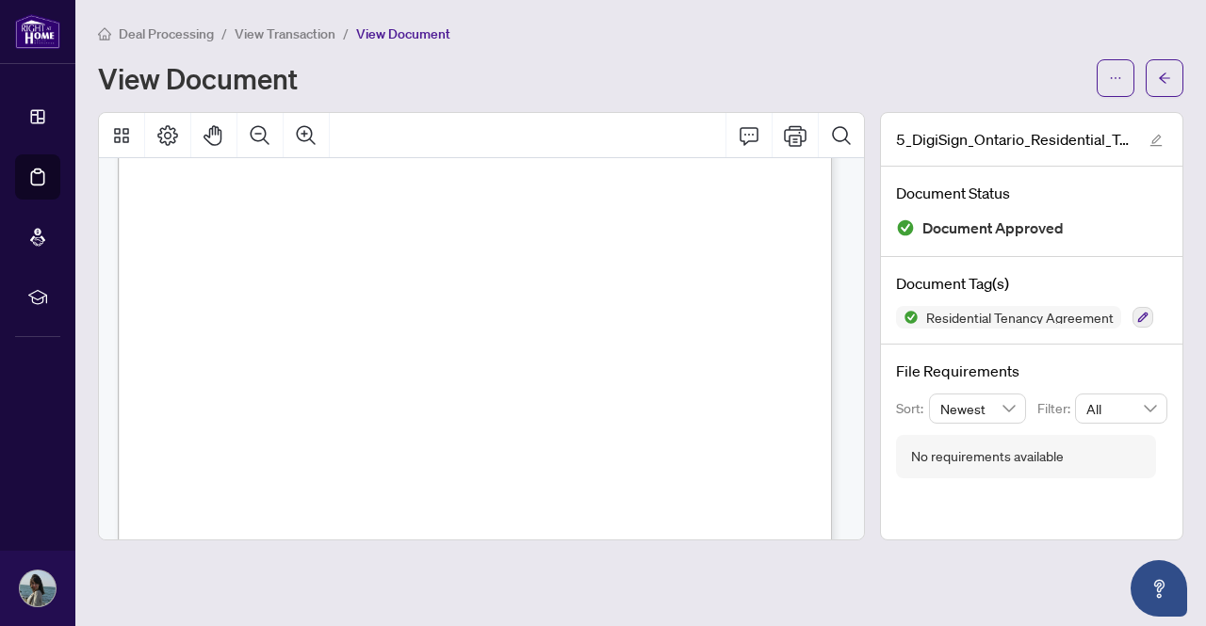
scroll to position [5975, 0]
click at [1126, 89] on button "button" at bounding box center [1115, 78] width 38 height 38
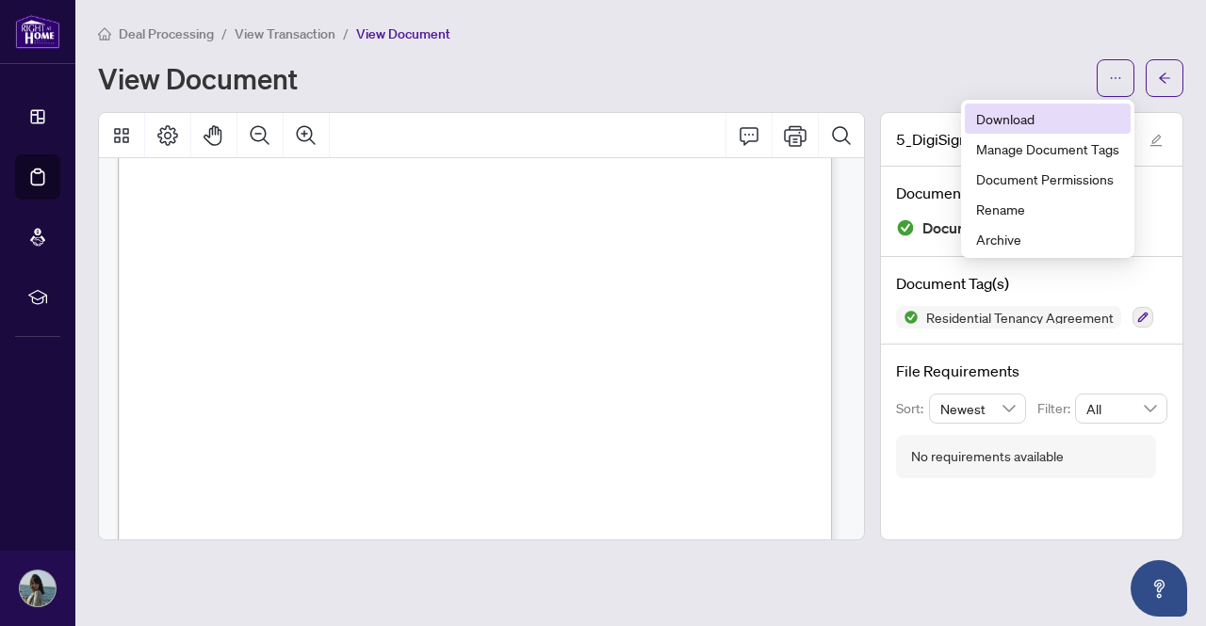
click at [1053, 108] on span "Download" at bounding box center [1047, 118] width 143 height 21
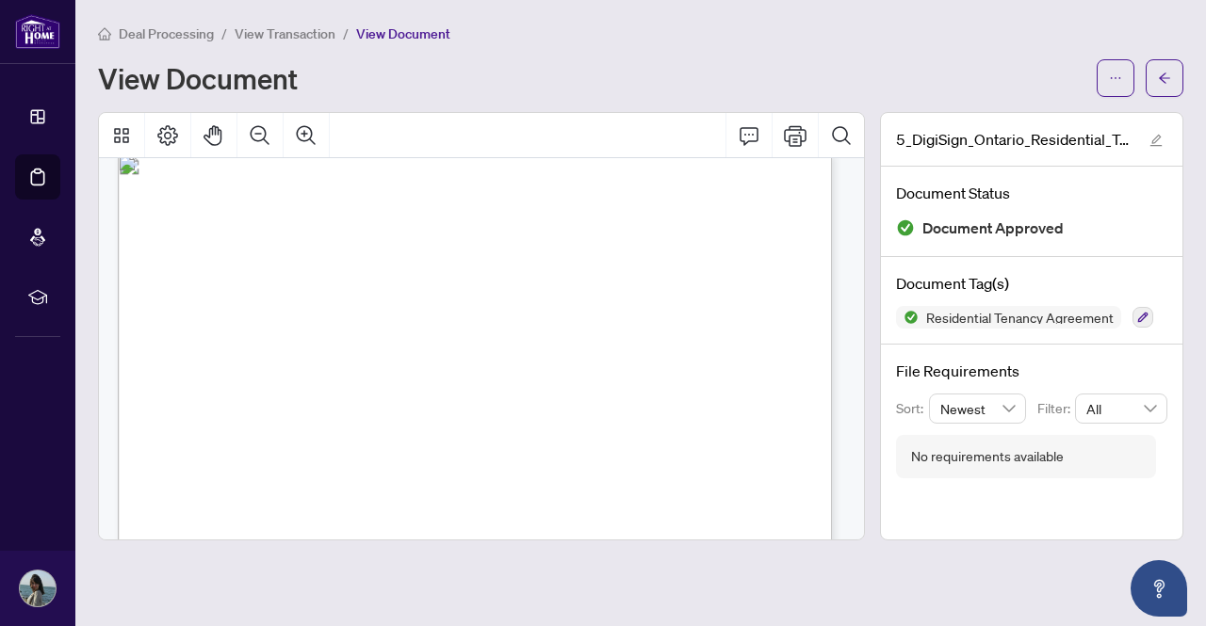
scroll to position [0, 0]
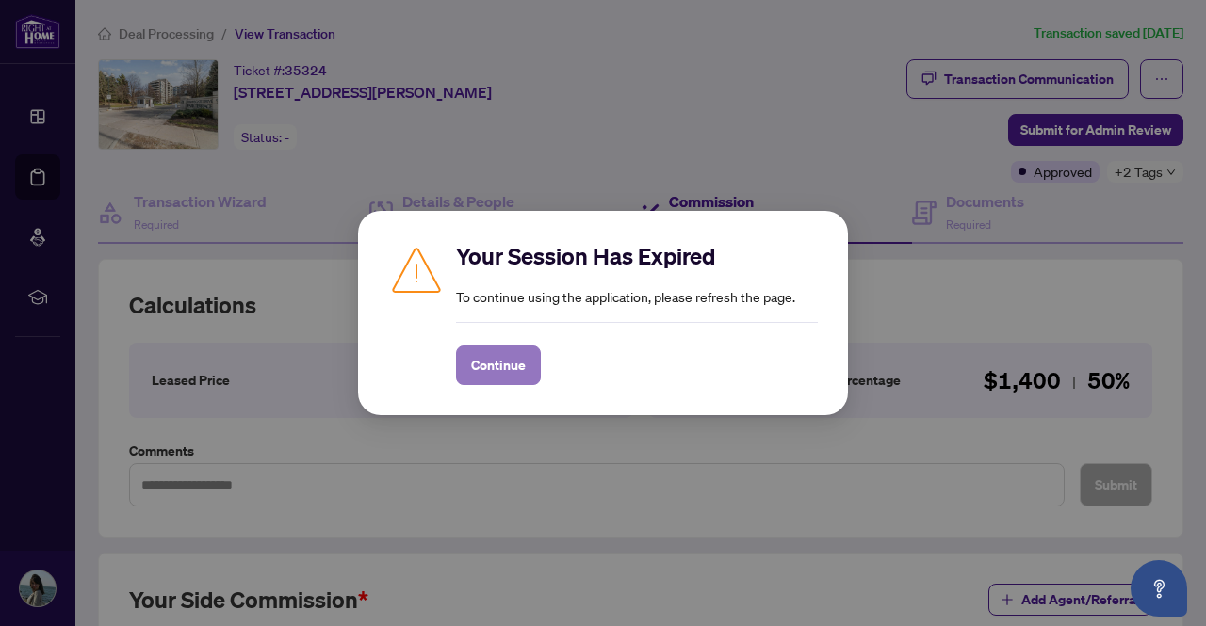
click at [494, 367] on span "Continue" at bounding box center [498, 365] width 55 height 30
